Goal: Transaction & Acquisition: Purchase product/service

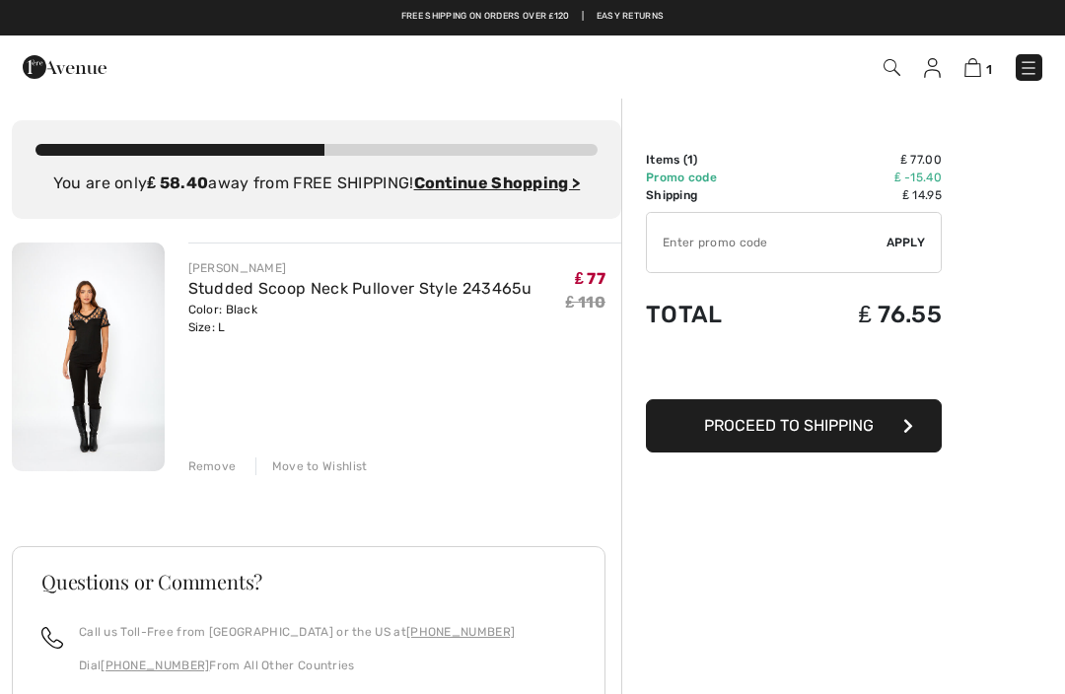
click at [411, 287] on link "Studded Scoop Neck Pullover Style 243465u" at bounding box center [360, 288] width 344 height 19
click at [99, 319] on img at bounding box center [88, 357] width 153 height 229
click at [121, 326] on img at bounding box center [88, 357] width 153 height 229
click at [107, 339] on img at bounding box center [88, 357] width 153 height 229
click at [106, 346] on img at bounding box center [88, 357] width 153 height 229
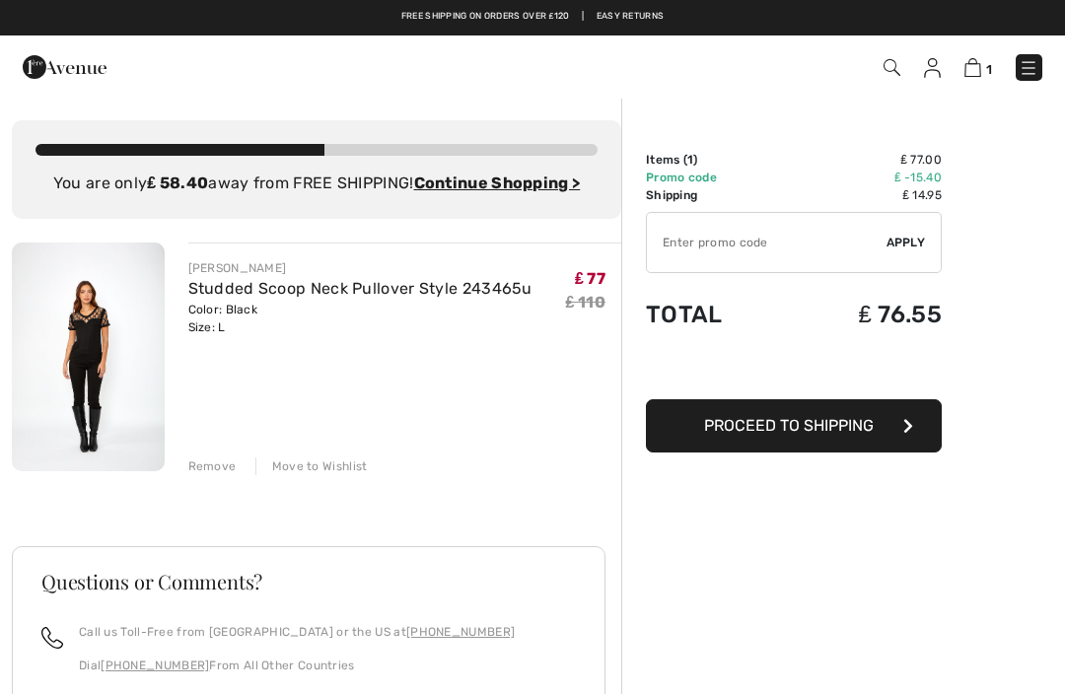
click at [293, 293] on link "Studded Scoop Neck Pullover Style 243465u" at bounding box center [360, 288] width 344 height 19
click at [405, 281] on link "Studded Scoop Neck Pullover Style 243465u" at bounding box center [360, 288] width 344 height 19
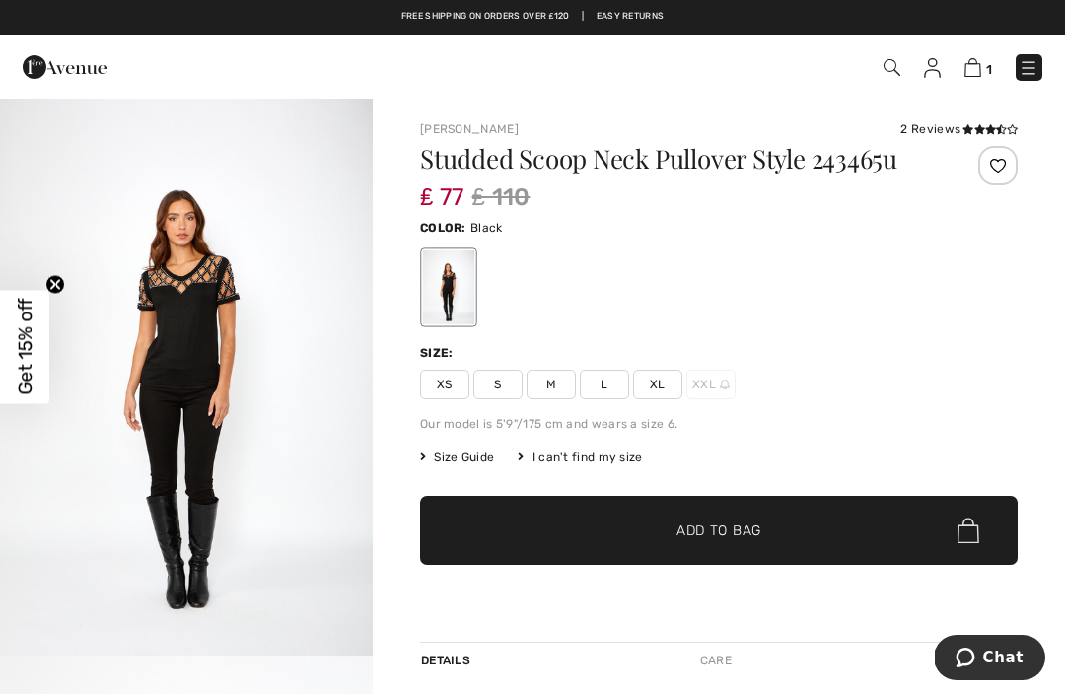
click at [191, 300] on img "1 / 4" at bounding box center [186, 376] width 373 height 559
click at [615, 384] on span "L" at bounding box center [604, 385] width 49 height 30
click at [468, 452] on span "Size Guide" at bounding box center [457, 458] width 74 height 18
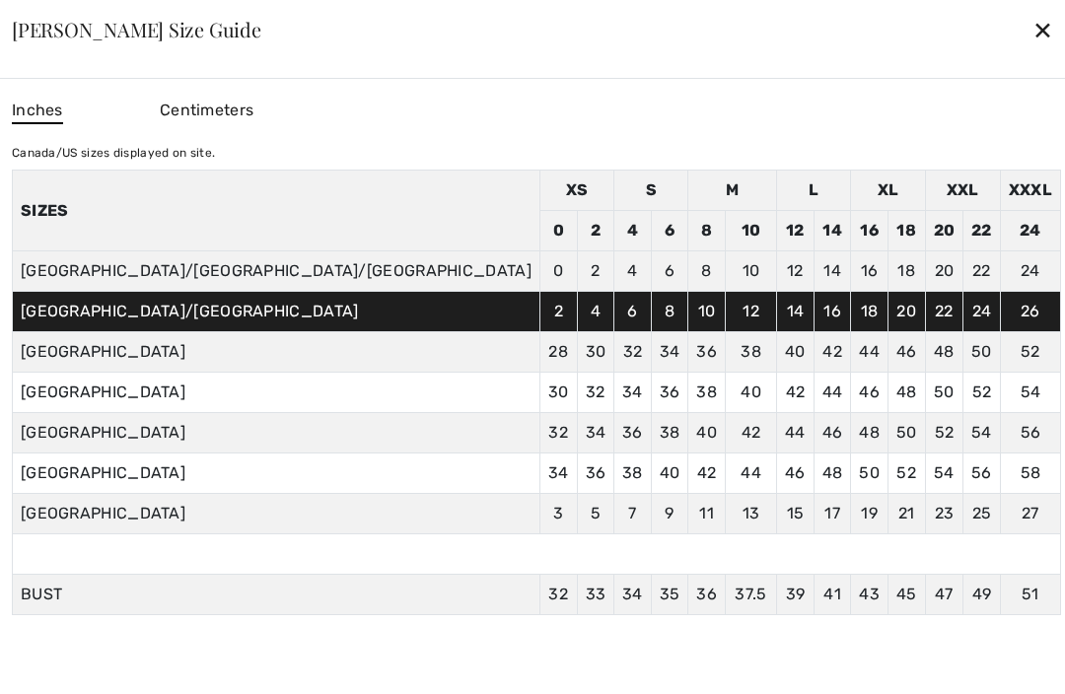
click at [1033, 16] on div "✕" at bounding box center [1043, 29] width 21 height 41
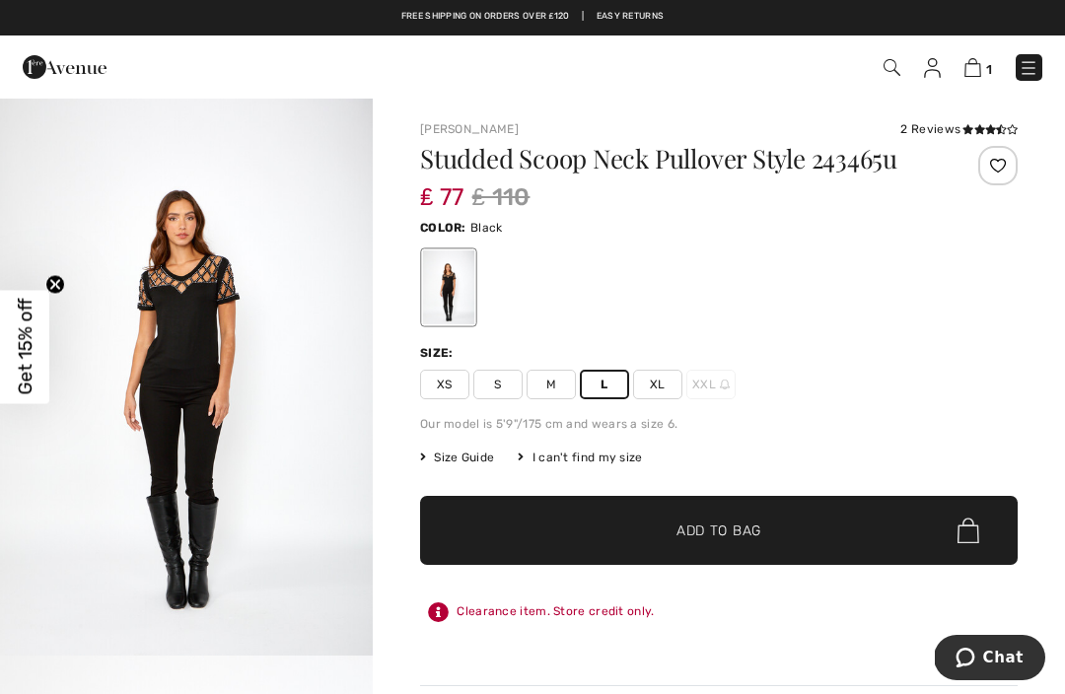
click at [1064, 137] on div "[PERSON_NAME] 2 Reviews 2 Reviews Studded Scoop Neck Pullover Style 243465u ₤ 7…" at bounding box center [719, 625] width 692 height 1057
click at [470, 454] on span "Size Guide" at bounding box center [457, 458] width 74 height 18
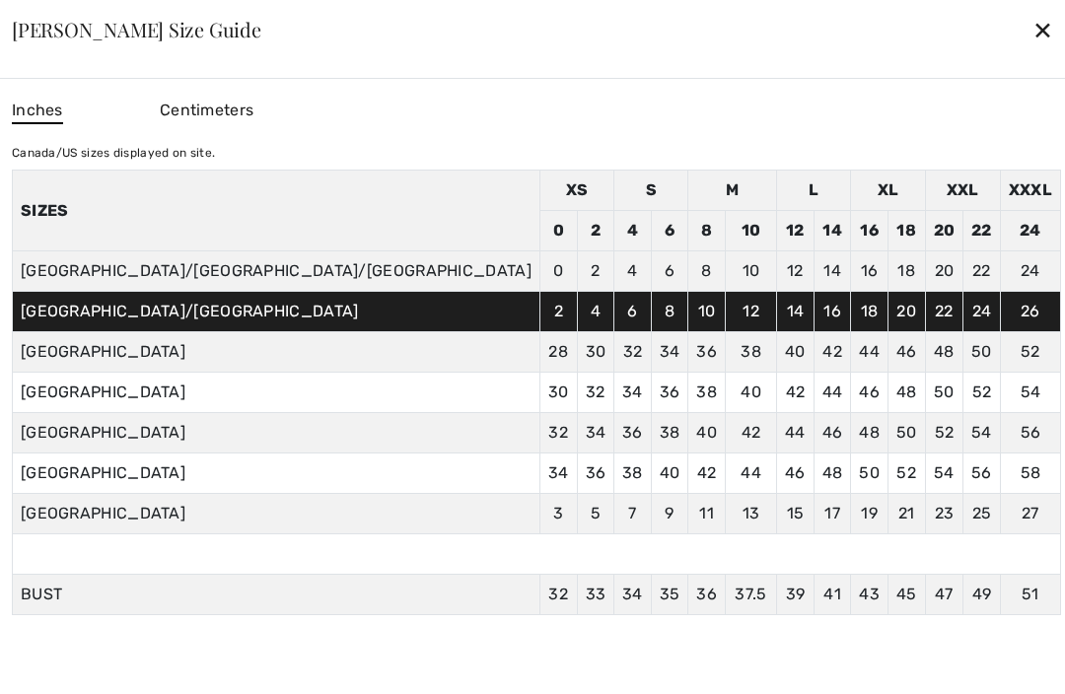
click at [1033, 20] on div "✕" at bounding box center [1043, 29] width 21 height 41
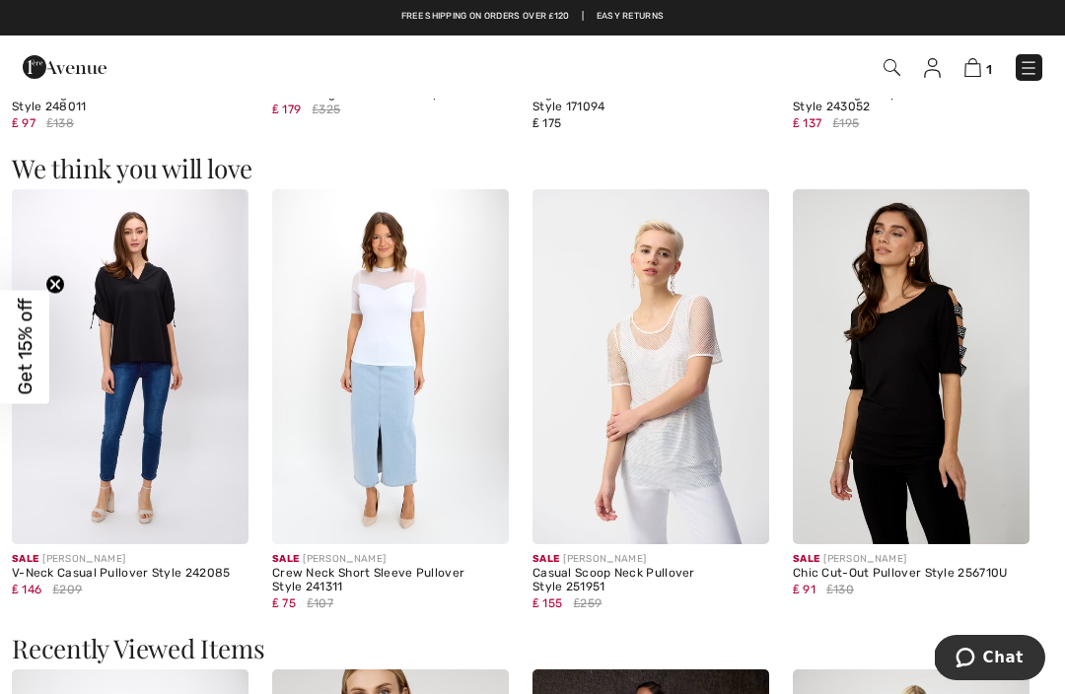
scroll to position [1487, 0]
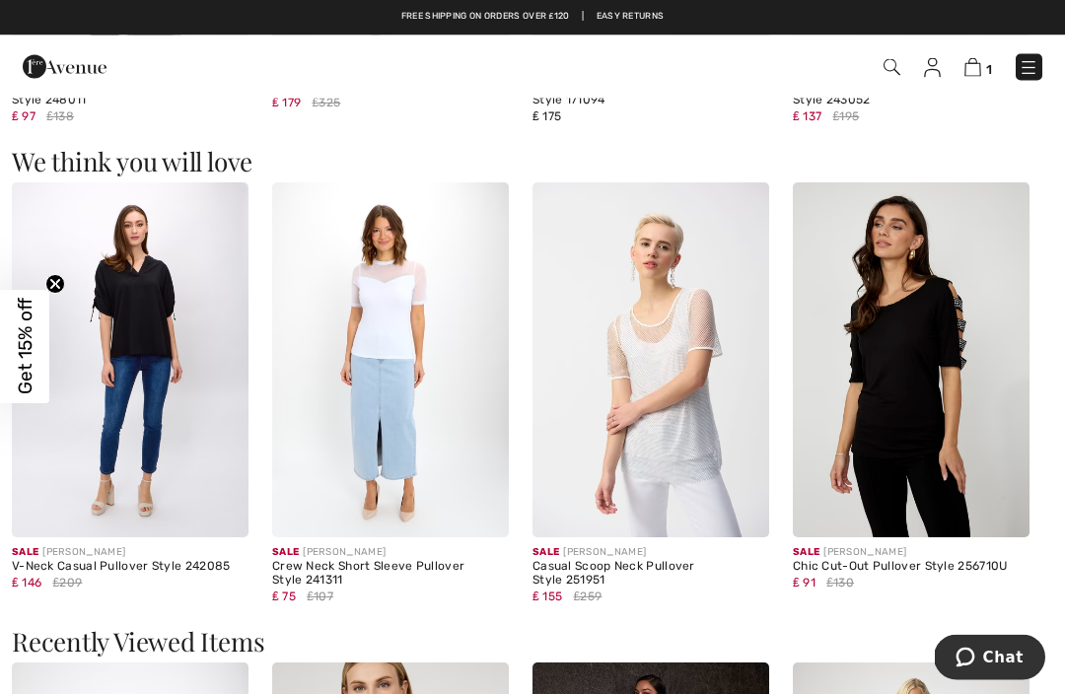
click at [926, 366] on img at bounding box center [911, 360] width 237 height 355
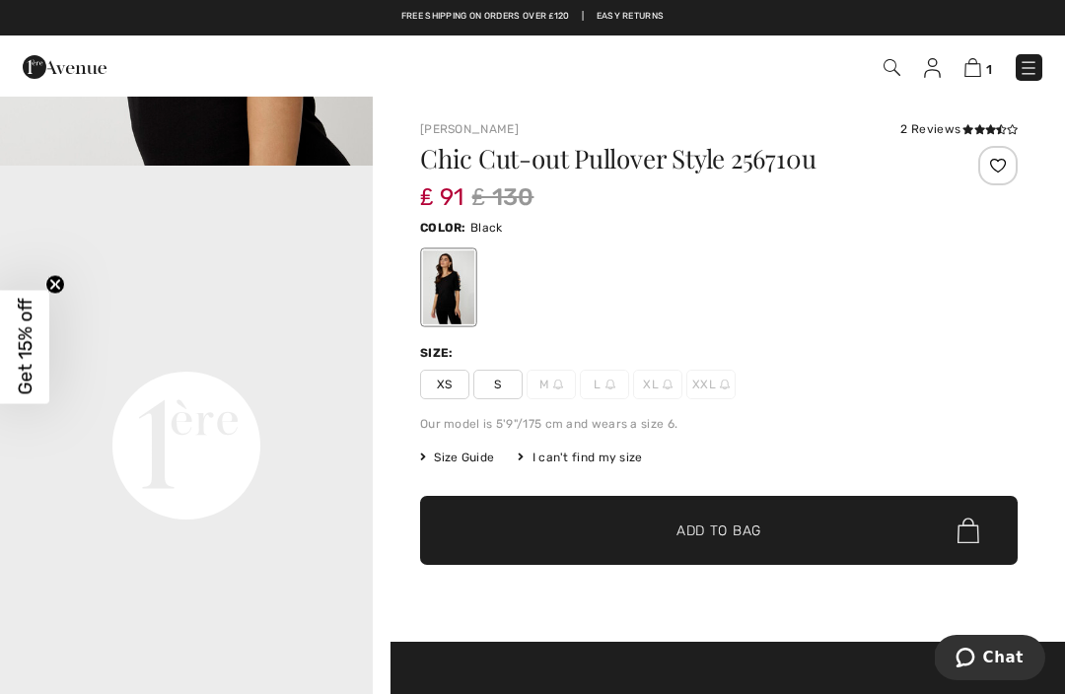
scroll to position [1051, 0]
click at [704, 166] on h1 "Chic Cut-out Pullover Style 256710u" at bounding box center [669, 159] width 498 height 26
click at [897, 62] on img at bounding box center [892, 67] width 17 height 17
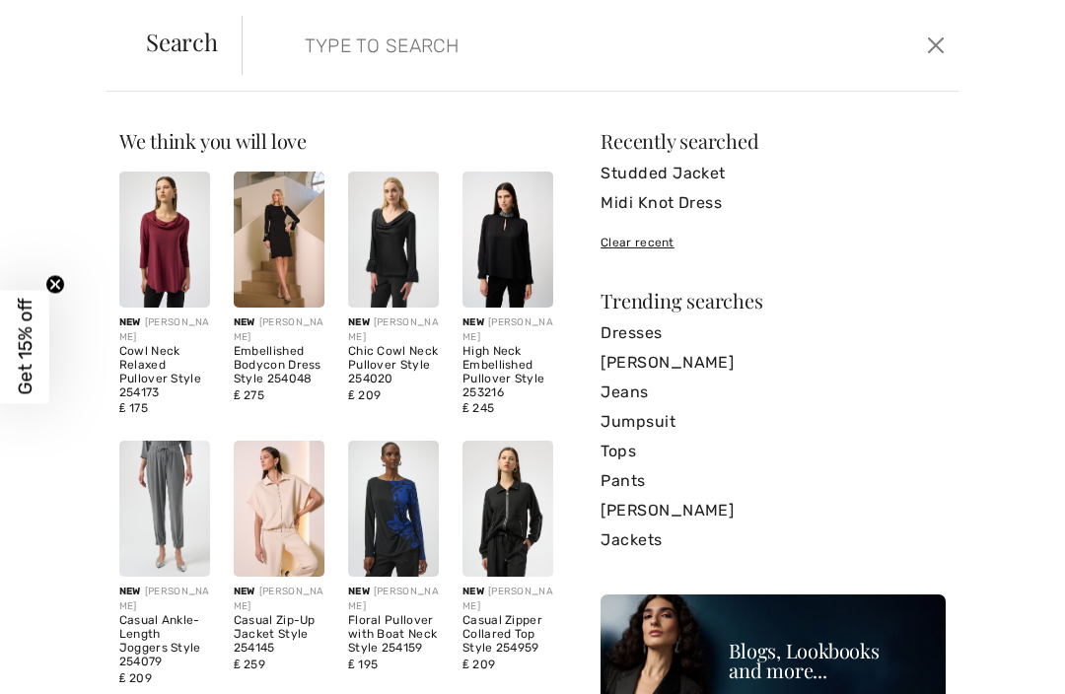
click at [496, 41] on input "search" at bounding box center [527, 45] width 474 height 59
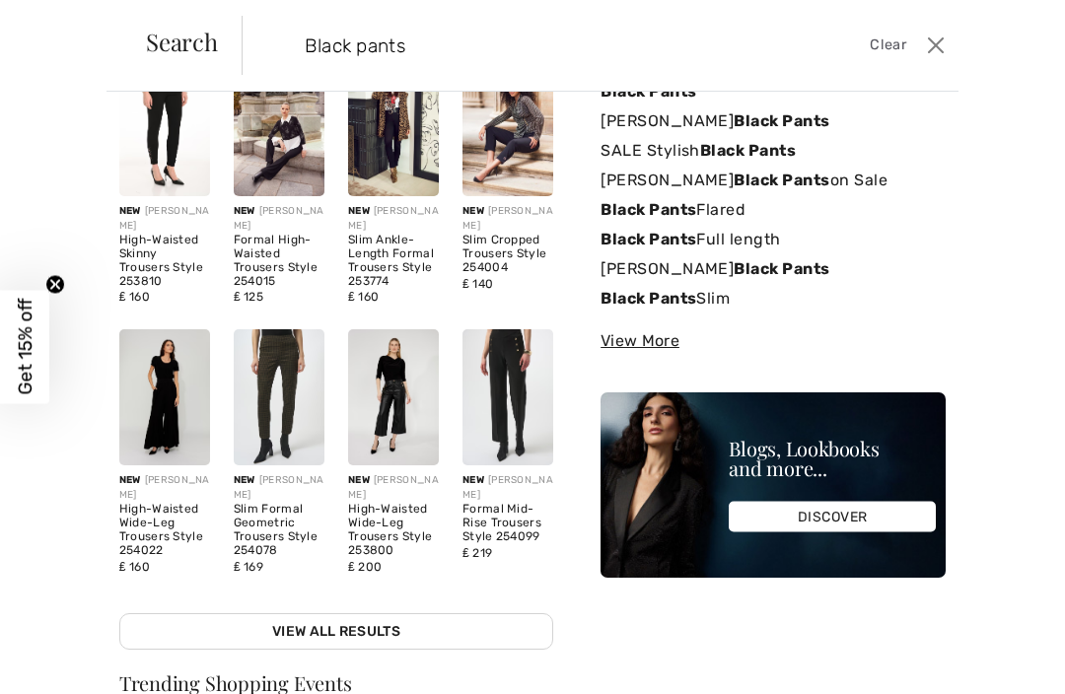
scroll to position [109, 0]
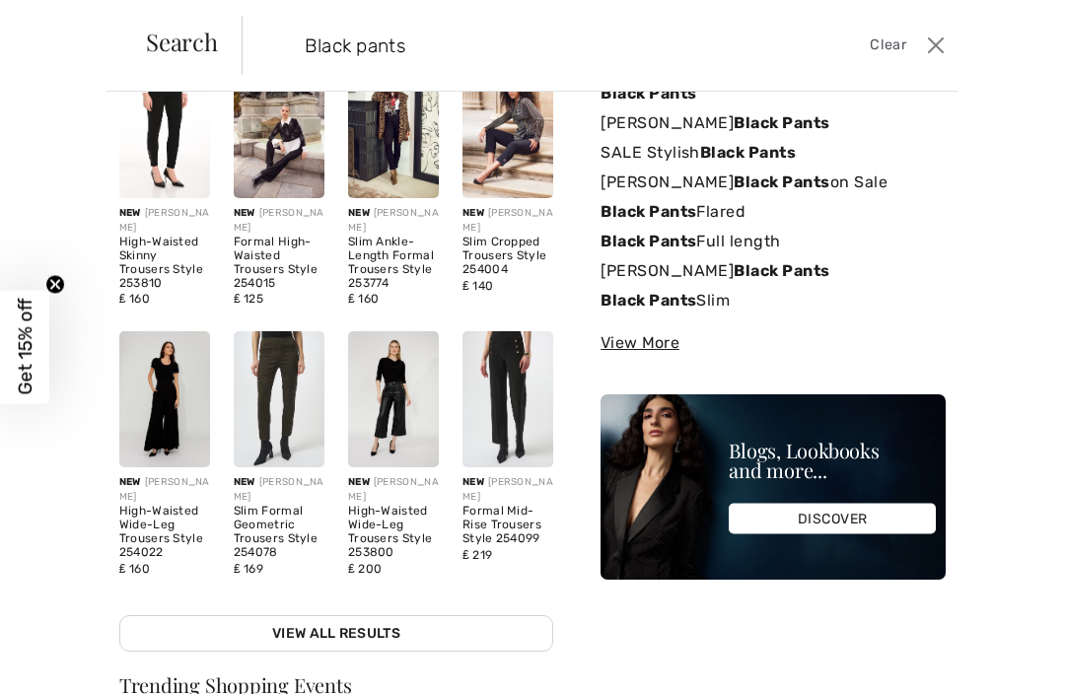
type input "Black pants"
click at [398, 256] on div "Slim Ankle-Length Formal Trousers Style 253774" at bounding box center [393, 263] width 91 height 54
click at [399, 143] on img at bounding box center [393, 130] width 91 height 136
click at [413, 151] on img at bounding box center [393, 130] width 91 height 136
click at [400, 150] on img at bounding box center [393, 130] width 91 height 136
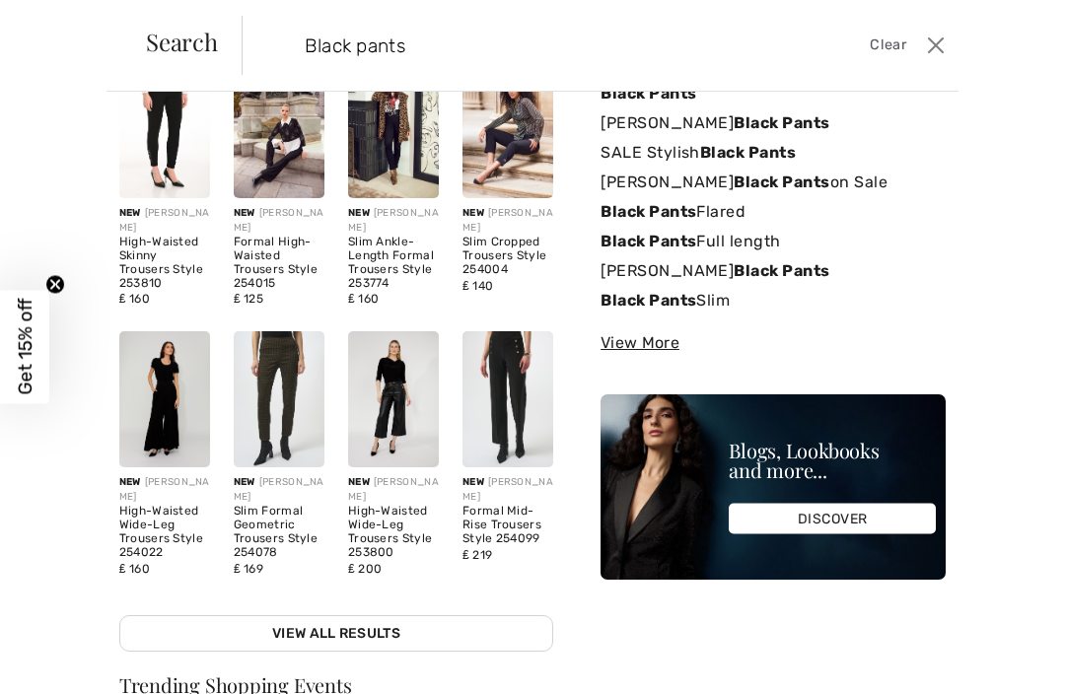
click at [404, 146] on img at bounding box center [393, 130] width 91 height 136
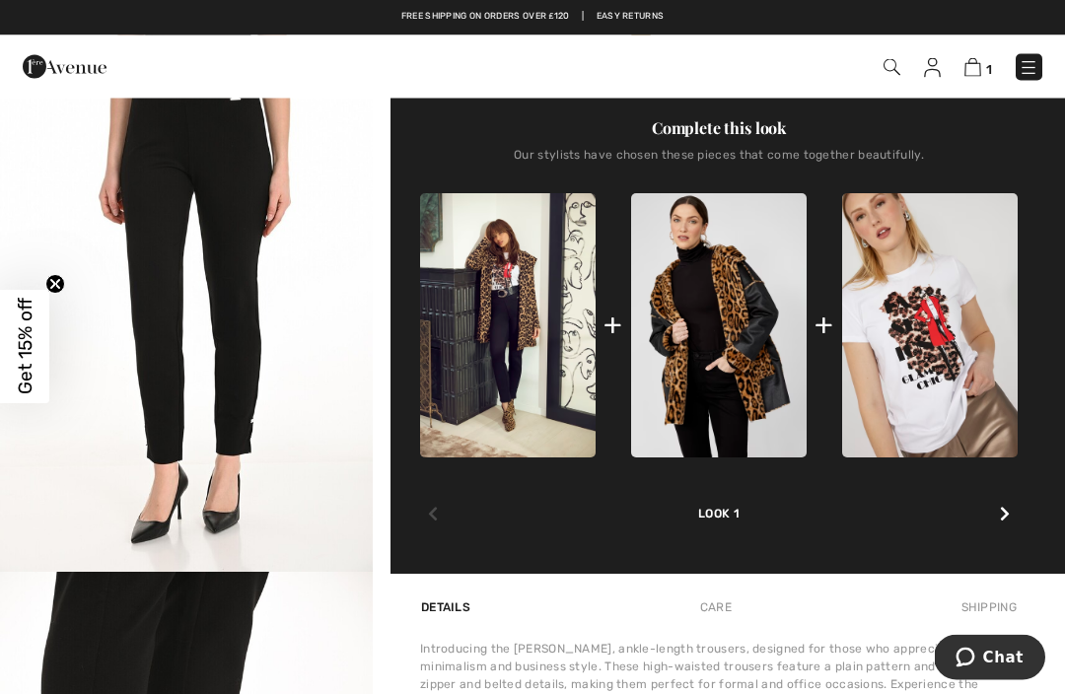
click at [337, 334] on img "2 / 3" at bounding box center [186, 293] width 373 height 559
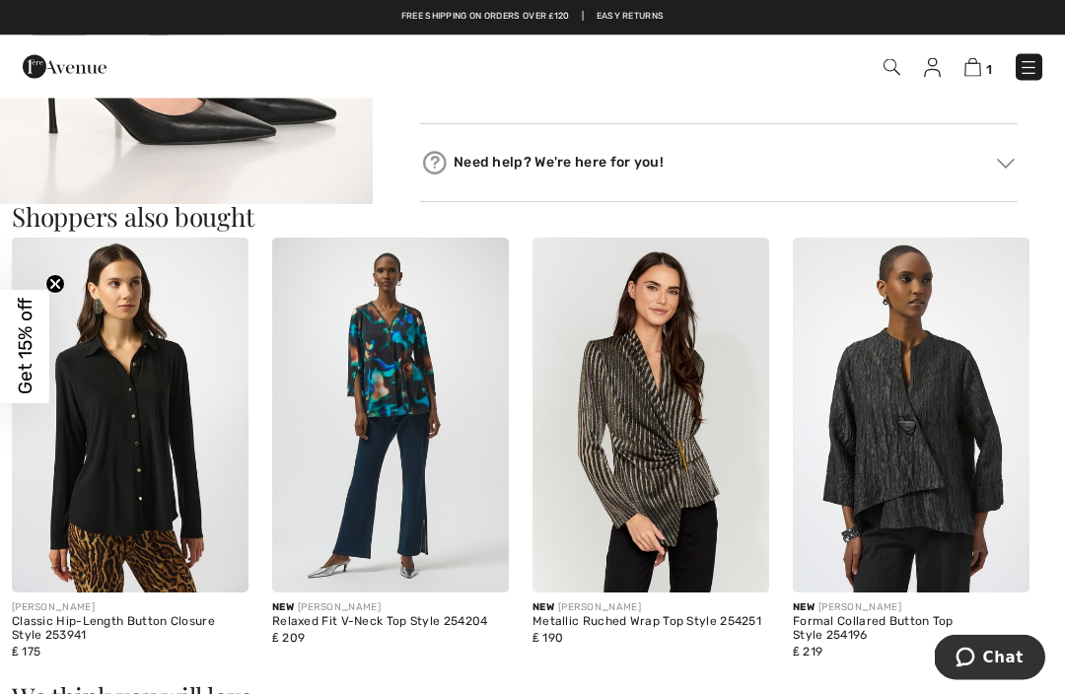
scroll to position [1552, 0]
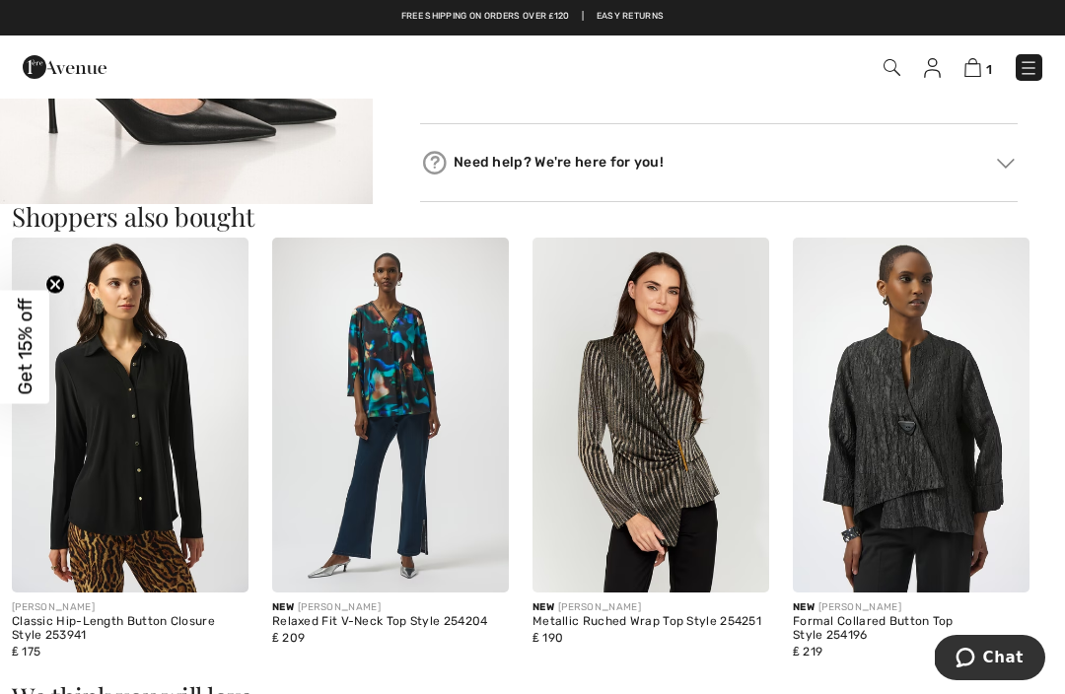
click at [675, 457] on img at bounding box center [651, 415] width 237 height 355
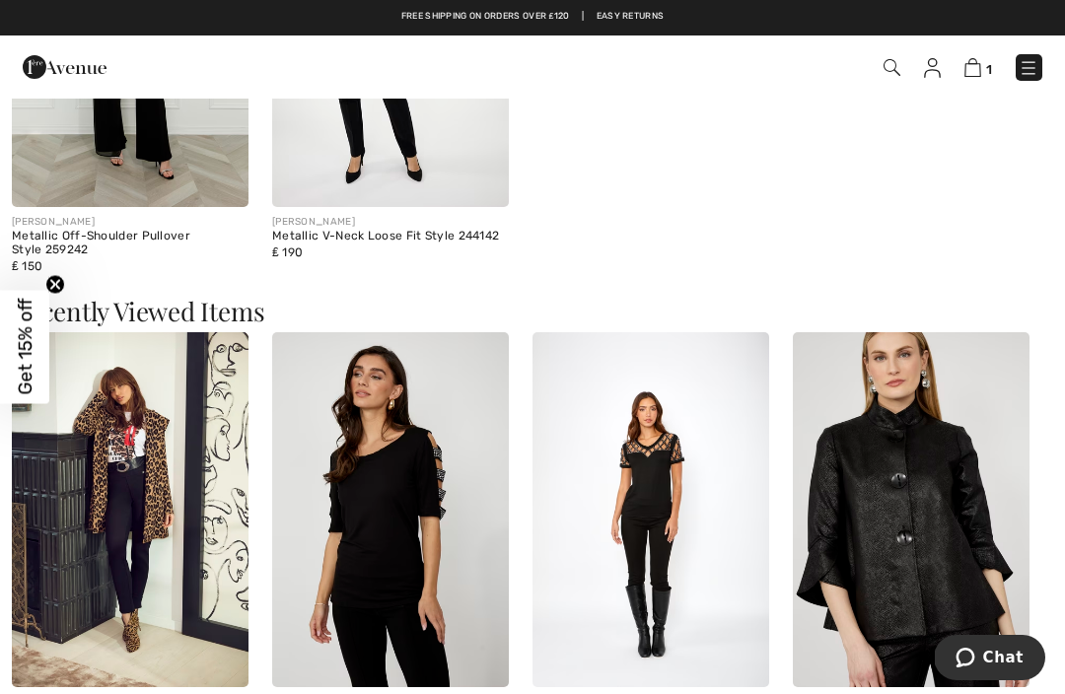
scroll to position [2512, 0]
